Goal: Task Accomplishment & Management: Complete application form

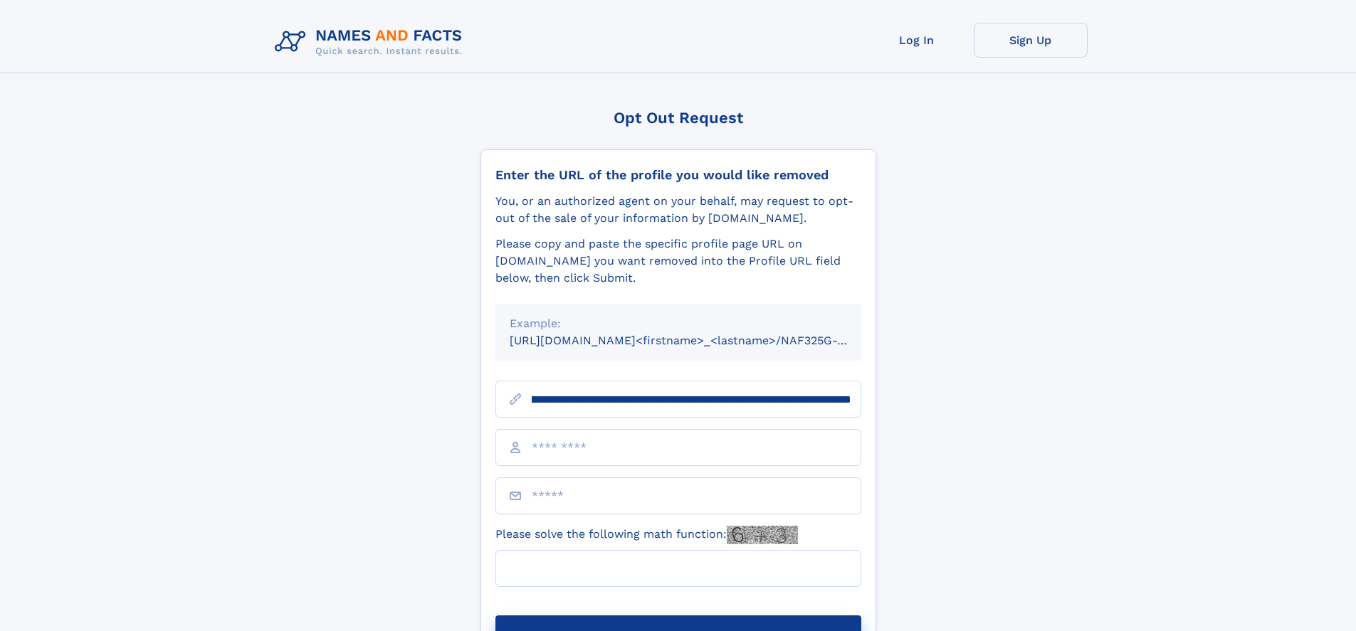
scroll to position [0, 168]
type input "**********"
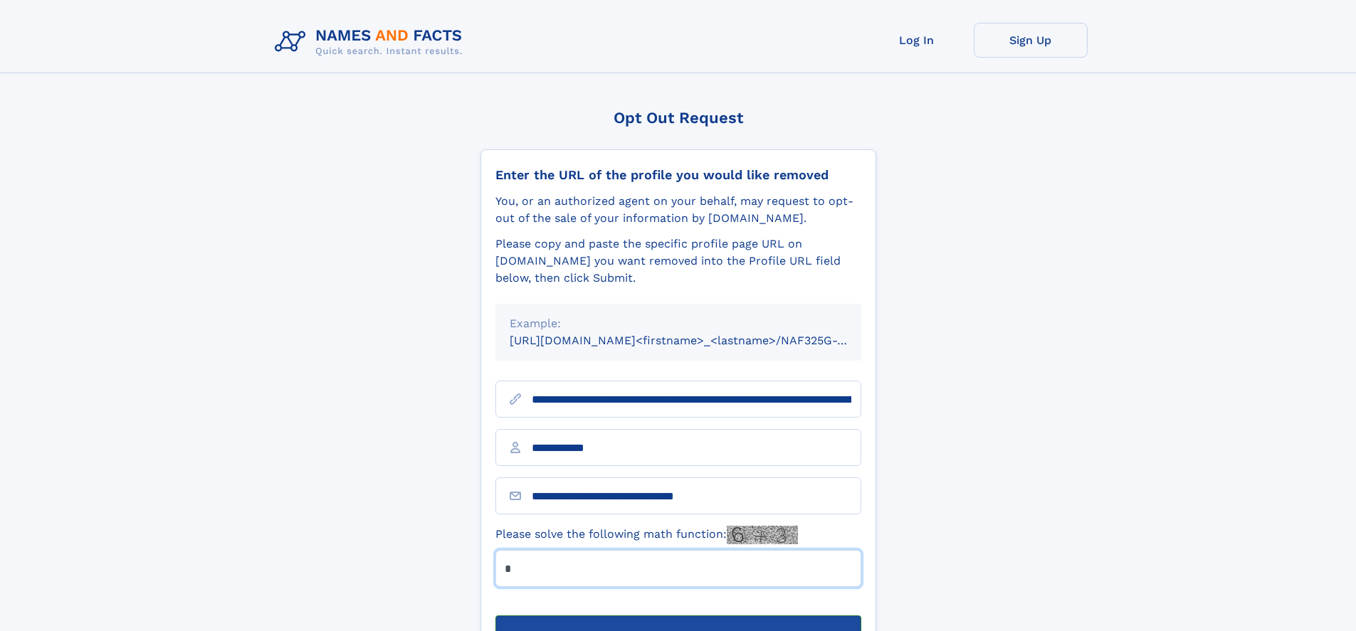
type input "*"
click at [678, 616] on button "Submit Opt Out Request" at bounding box center [678, 639] width 366 height 46
